Goal: Obtain resource: Download file/media

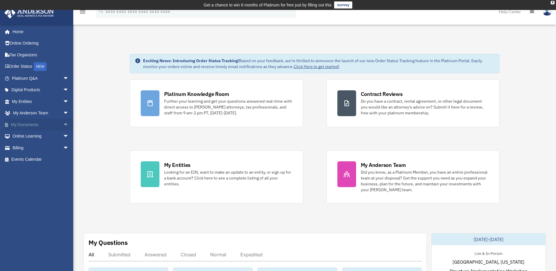
click at [31, 125] on link "My Documents arrow_drop_down" at bounding box center [41, 125] width 74 height 12
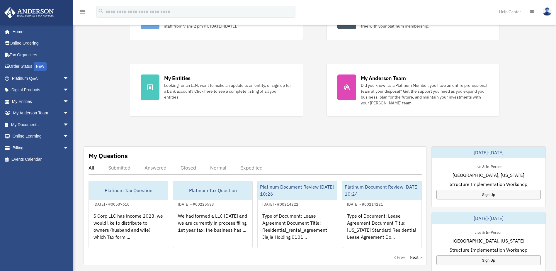
scroll to position [88, 0]
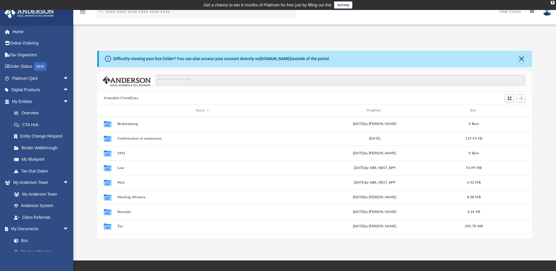
scroll to position [129, 430]
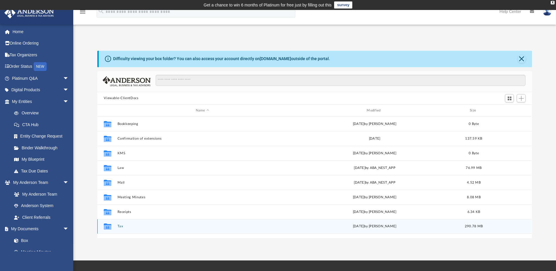
click at [124, 225] on button "Tax" at bounding box center [202, 226] width 170 height 4
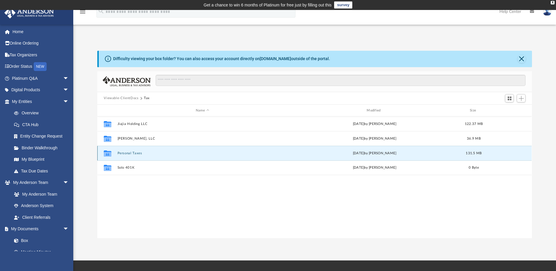
click at [124, 153] on button "Personal Taxes" at bounding box center [202, 153] width 170 height 4
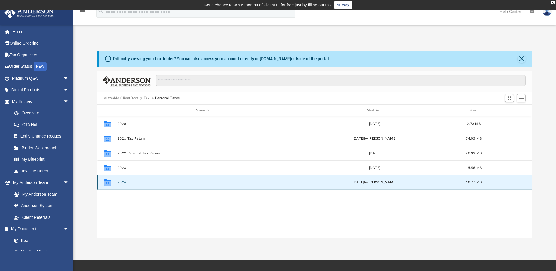
click at [122, 183] on button "2024" at bounding box center [202, 182] width 170 height 4
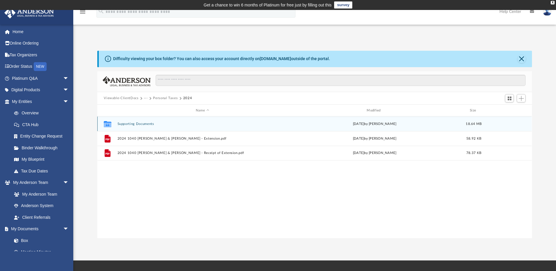
click at [132, 124] on button "Supporting Documents" at bounding box center [202, 124] width 170 height 4
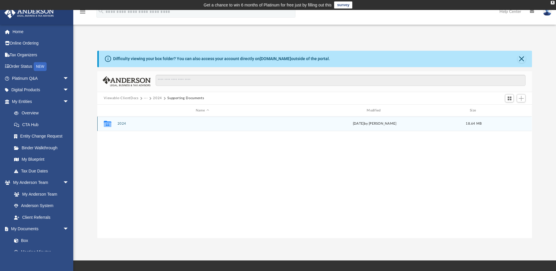
click at [121, 122] on button "2024" at bounding box center [202, 124] width 170 height 4
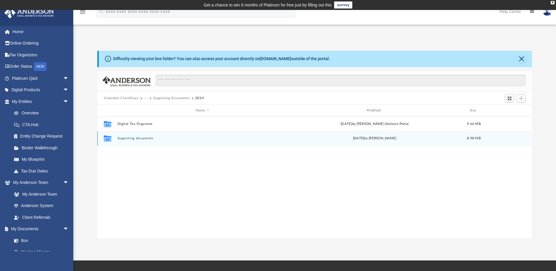
click at [142, 136] on div "Collaborated Folder Supporting documents [DATE] by [PERSON_NAME] 8.98 MB" at bounding box center [314, 138] width 434 height 15
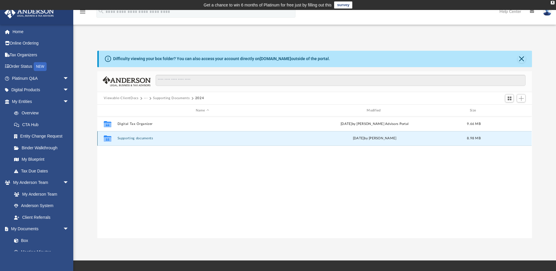
click at [143, 138] on button "Supporting documents" at bounding box center [202, 138] width 170 height 4
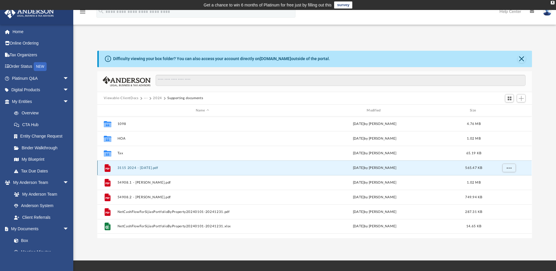
click at [154, 167] on button "3115 2024 - [DATE].pdf" at bounding box center [202, 168] width 170 height 4
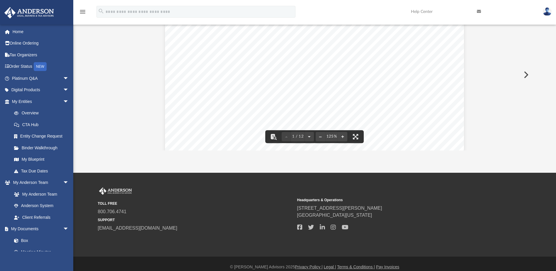
scroll to position [0, 0]
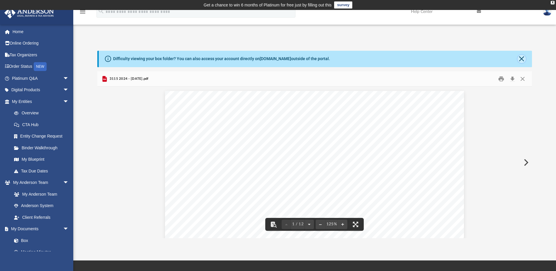
click at [518, 58] on button "Close" at bounding box center [521, 59] width 8 height 8
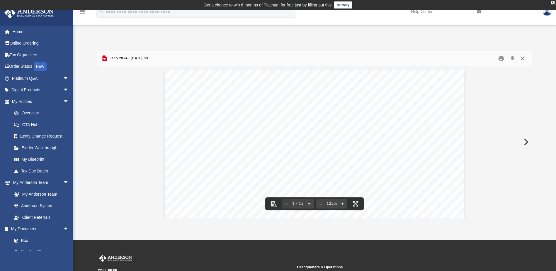
click at [523, 59] on button "Close" at bounding box center [522, 58] width 11 height 9
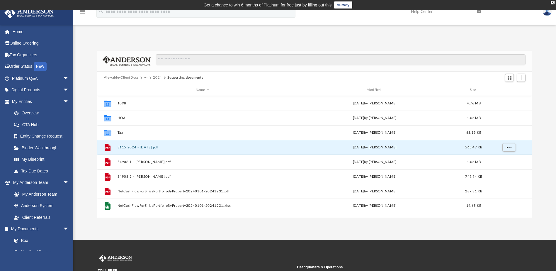
click at [156, 76] on button "2024" at bounding box center [157, 77] width 9 height 5
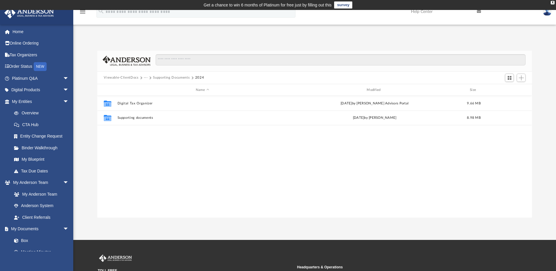
click at [163, 77] on button "Supporting Documents" at bounding box center [171, 77] width 37 height 5
click at [135, 78] on button "Viewable-ClientDocs" at bounding box center [121, 77] width 35 height 5
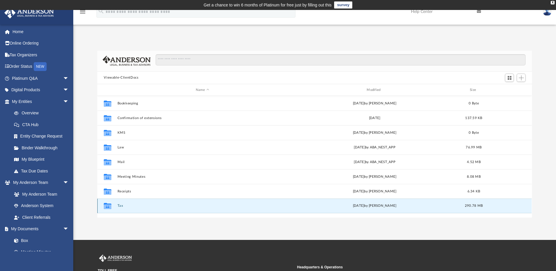
click at [118, 206] on button "Tax" at bounding box center [202, 206] width 170 height 4
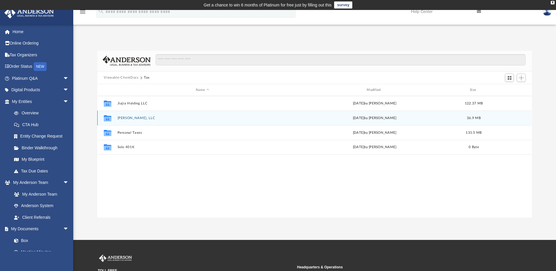
click at [130, 118] on button "[PERSON_NAME], LLC" at bounding box center [202, 118] width 170 height 4
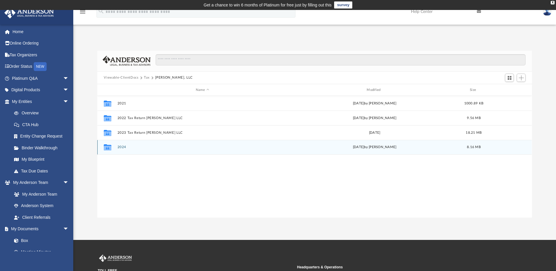
click at [121, 145] on button "2024" at bounding box center [202, 147] width 170 height 4
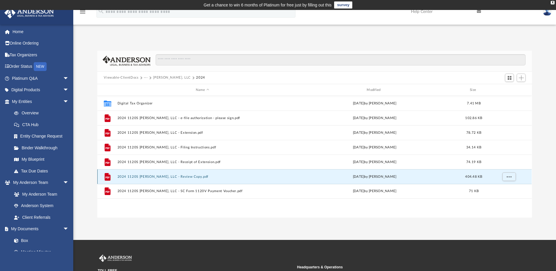
click at [172, 177] on button "2024 1120S [PERSON_NAME], LLC - Review Copy.pdf" at bounding box center [202, 177] width 170 height 4
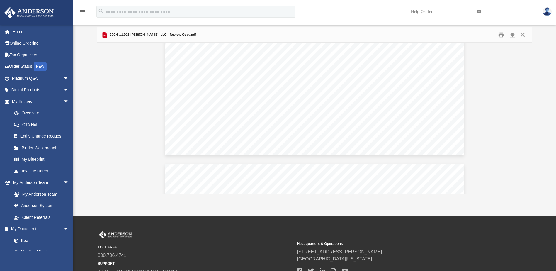
scroll to position [11014, 0]
